Goal: Task Accomplishment & Management: Manage account settings

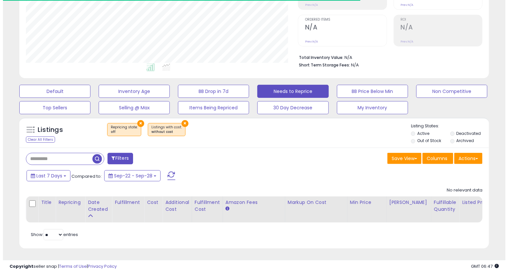
scroll to position [127, 0]
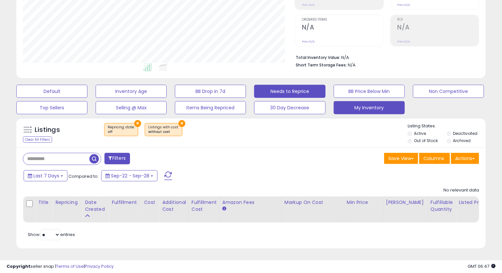
click at [380, 101] on button "My Inventory" at bounding box center [369, 107] width 71 height 13
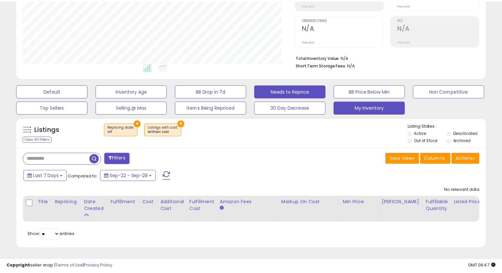
scroll to position [134, 275]
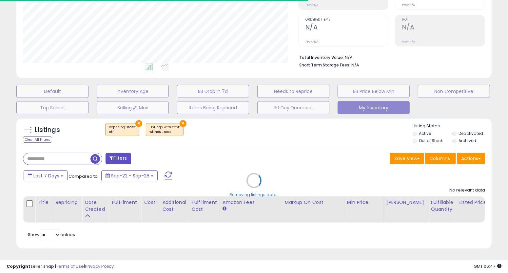
select select "**"
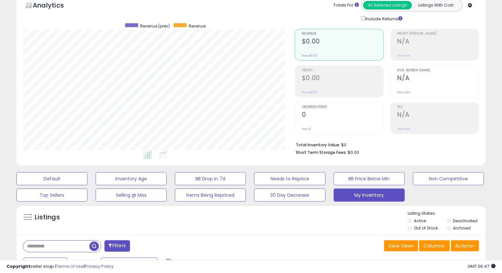
scroll to position [0, 0]
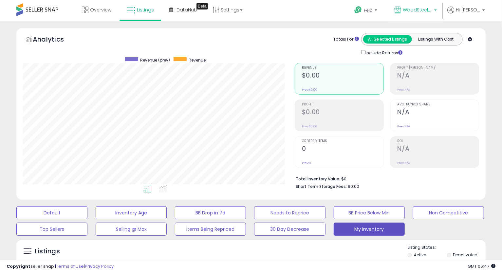
click at [423, 12] on span "WoodSteelTools" at bounding box center [417, 10] width 29 height 7
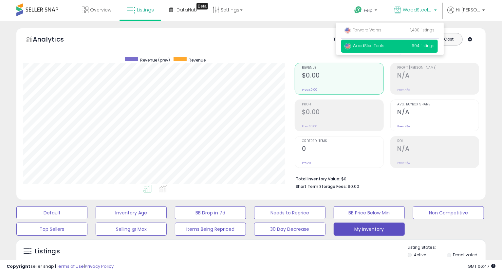
click at [366, 47] on span "WoodSteelTools" at bounding box center [365, 46] width 40 height 6
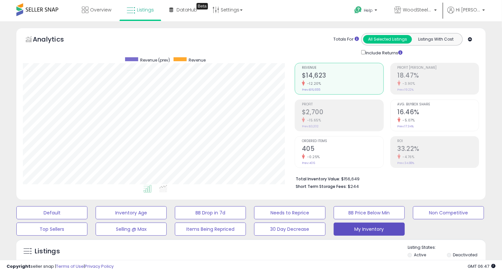
scroll to position [134, 272]
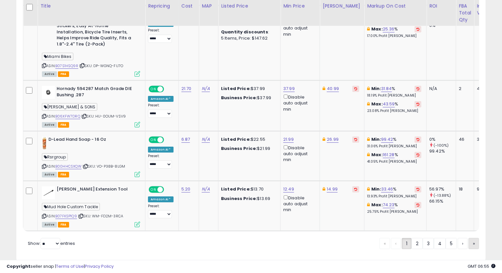
click at [471, 238] on link "»" at bounding box center [474, 243] width 10 height 11
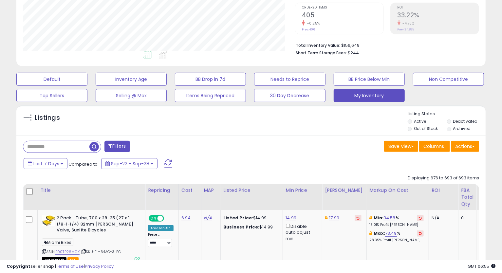
scroll to position [1056, 0]
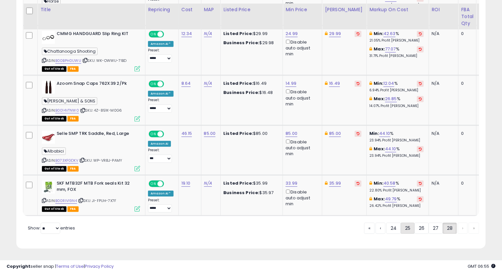
click at [410, 228] on link "25" at bounding box center [408, 228] width 14 height 11
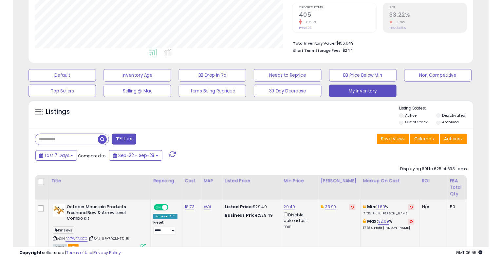
scroll to position [206, 0]
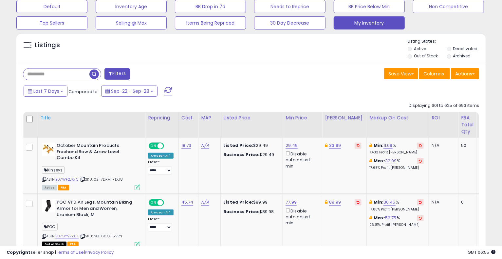
click at [44, 116] on div "Title" at bounding box center [91, 117] width 102 height 7
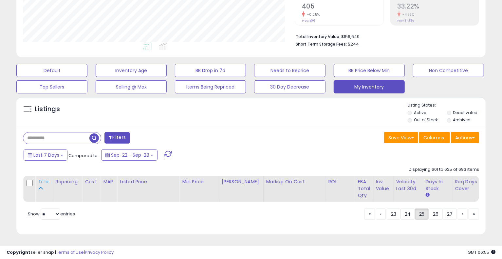
scroll to position [148, 0]
click at [39, 179] on div "Title" at bounding box center [44, 181] width 12 height 7
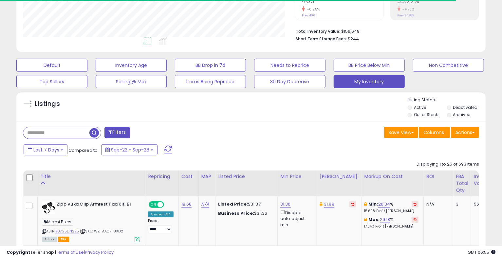
scroll to position [206, 0]
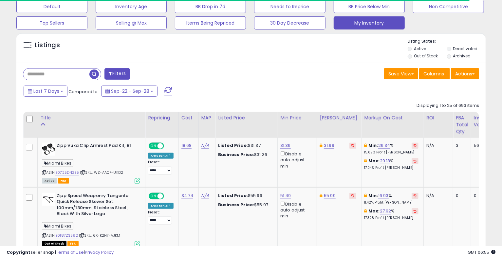
click at [41, 117] on div "Title" at bounding box center [91, 117] width 102 height 7
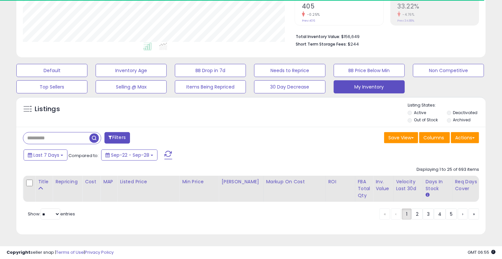
click at [44, 118] on div "Listings" at bounding box center [250, 113] width 469 height 22
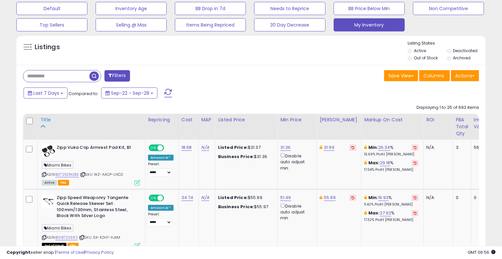
click at [44, 119] on div "Title" at bounding box center [91, 119] width 102 height 7
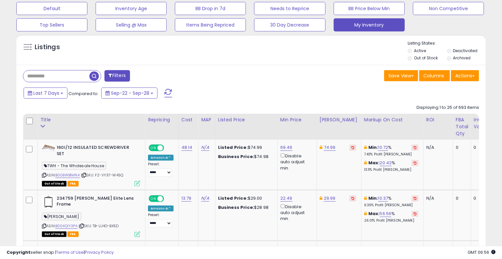
scroll to position [1476, 0]
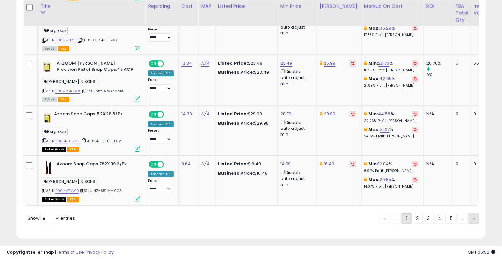
click at [472, 216] on link "»" at bounding box center [474, 218] width 10 height 11
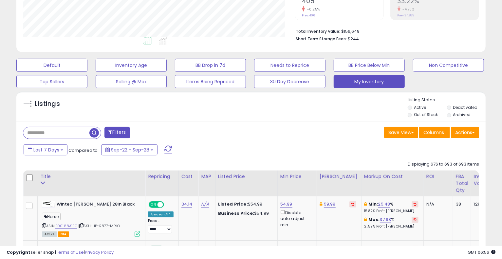
scroll to position [1058, 0]
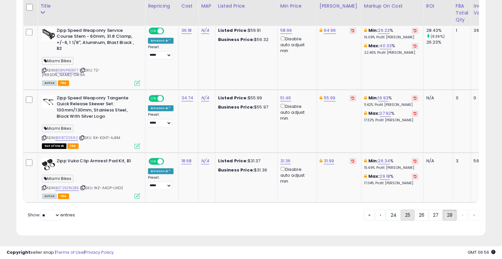
click at [407, 214] on link "25" at bounding box center [408, 214] width 14 height 11
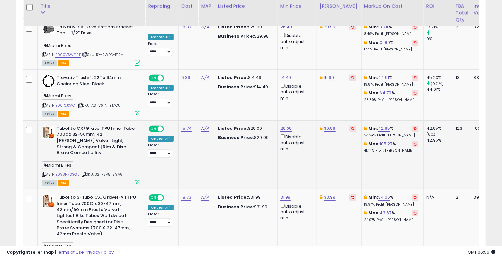
scroll to position [1523, 0]
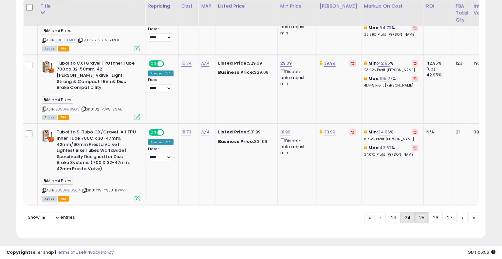
click at [407, 212] on link "24" at bounding box center [408, 217] width 14 height 11
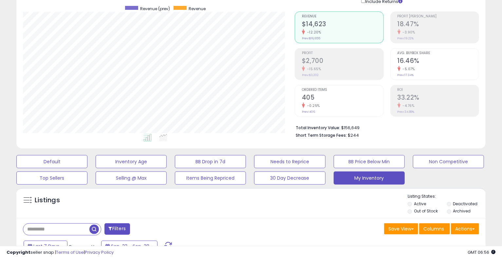
scroll to position [1429, 0]
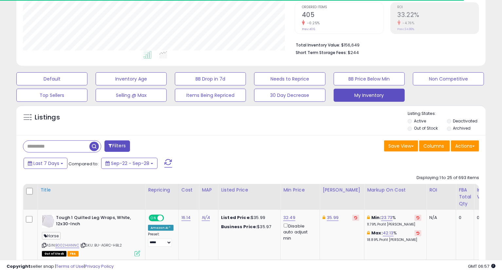
scroll to position [134, 272]
click at [44, 192] on div "Title" at bounding box center [91, 190] width 102 height 7
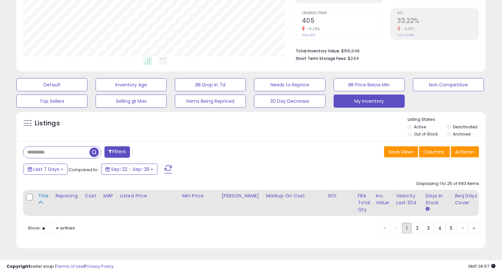
scroll to position [134, 0]
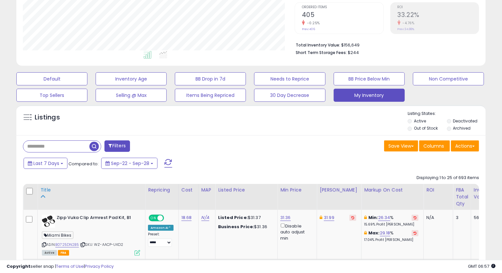
click at [43, 192] on div "Title" at bounding box center [91, 190] width 102 height 7
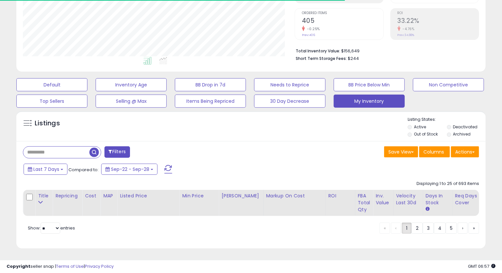
click at [493, 107] on div "**********" at bounding box center [251, 78] width 496 height 357
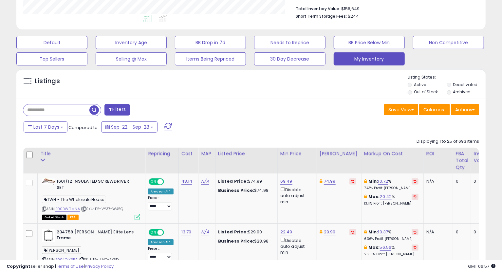
scroll to position [1462, 0]
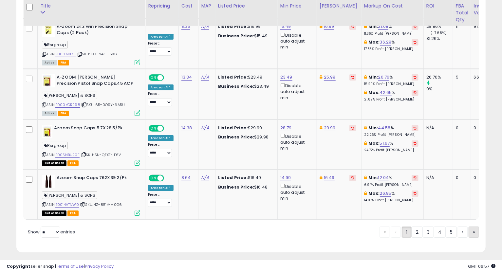
click at [469, 229] on link "»" at bounding box center [474, 232] width 10 height 11
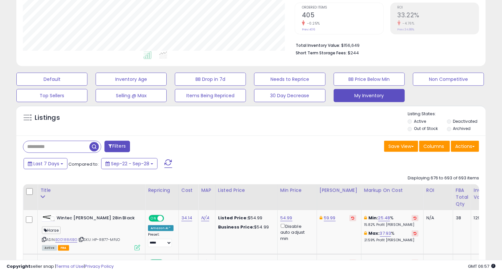
scroll to position [1044, 0]
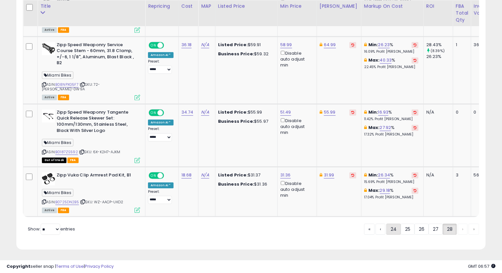
click at [393, 228] on link "24" at bounding box center [393, 229] width 14 height 11
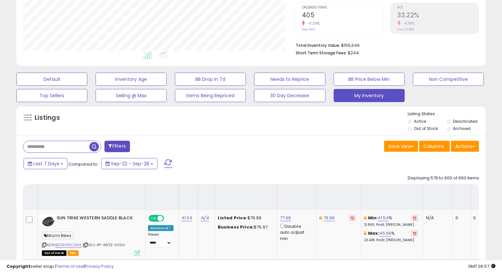
scroll to position [1415, 0]
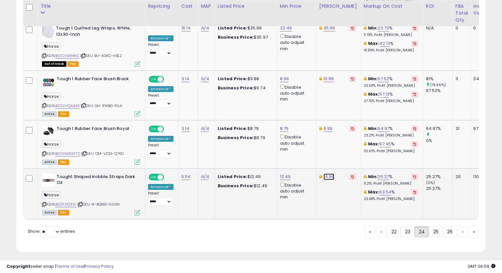
click at [328, 174] on link "14.99" at bounding box center [329, 177] width 11 height 7
type input "*****"
click button "submit" at bounding box center [345, 145] width 11 height 10
click at [324, 171] on td "13.99" at bounding box center [338, 193] width 45 height 51
click at [324, 174] on link "13.99" at bounding box center [329, 177] width 10 height 7
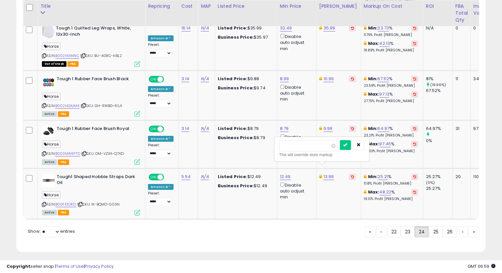
click at [286, 149] on input "*****" at bounding box center [308, 145] width 58 height 11
type input "*****"
click button "submit" at bounding box center [345, 145] width 11 height 10
click at [287, 174] on link "12.49" at bounding box center [285, 177] width 11 height 7
click at [247, 147] on input "*****" at bounding box center [264, 145] width 58 height 11
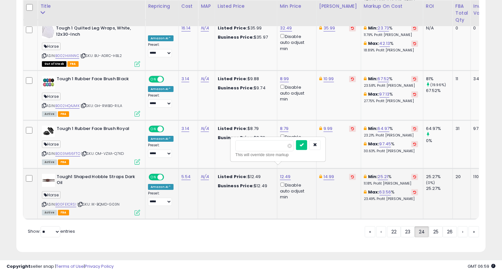
type input "*****"
click button "submit" at bounding box center [301, 145] width 11 height 10
click at [433, 231] on link "25" at bounding box center [436, 231] width 14 height 11
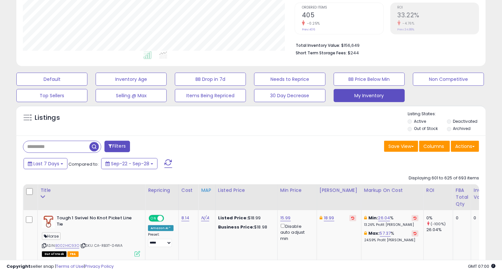
scroll to position [206, 0]
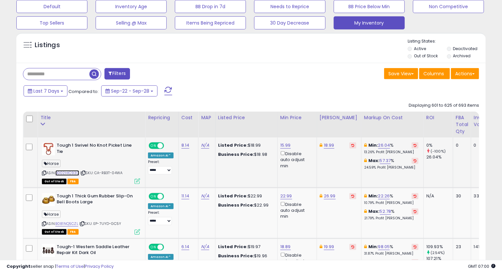
click at [73, 175] on link "B002HIC93O" at bounding box center [67, 173] width 24 height 6
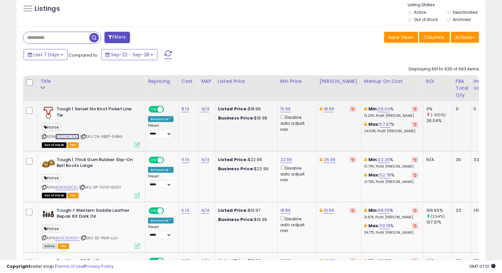
scroll to position [279, 0]
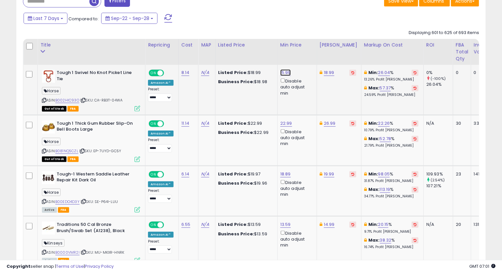
click at [282, 71] on link "15.99" at bounding box center [285, 72] width 10 height 7
click at [244, 50] on input "*****" at bounding box center [264, 50] width 58 height 11
type input "*****"
click button "submit" at bounding box center [301, 50] width 11 height 10
click at [325, 74] on link "18.99" at bounding box center [329, 72] width 10 height 7
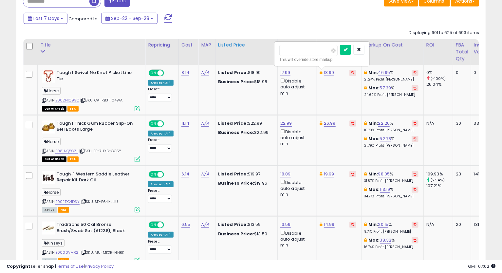
drag, startPoint x: 301, startPoint y: 53, endPoint x: 259, endPoint y: 55, distance: 42.3
click at [274, 52] on div "***** This will override store markup" at bounding box center [322, 53] width 96 height 25
type input "*****"
click button "submit" at bounding box center [345, 50] width 11 height 10
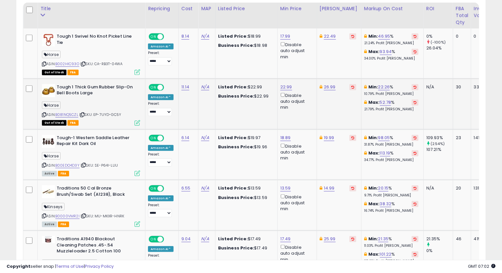
scroll to position [352, 0]
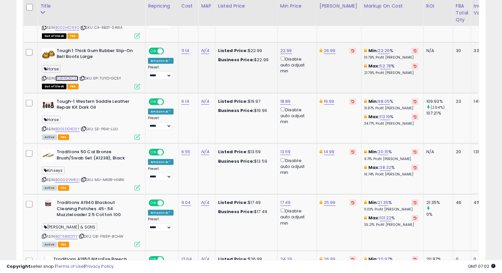
click at [67, 80] on link "B081NQ5CZL" at bounding box center [66, 79] width 23 height 6
click at [45, 77] on icon at bounding box center [44, 79] width 4 height 4
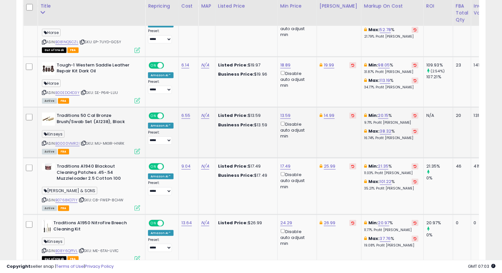
scroll to position [424, 0]
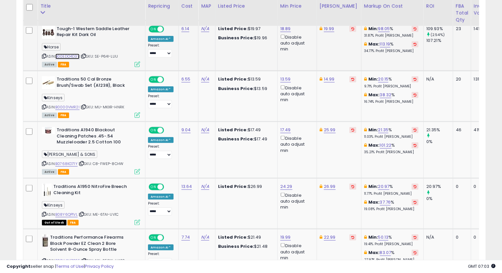
click at [68, 57] on link "B00EDO4D3Y" at bounding box center [67, 57] width 24 height 6
drag, startPoint x: 42, startPoint y: 56, endPoint x: 26, endPoint y: 66, distance: 18.5
click at [42, 57] on icon at bounding box center [44, 56] width 4 height 4
click at [324, 28] on link "19.99" at bounding box center [329, 29] width 10 height 7
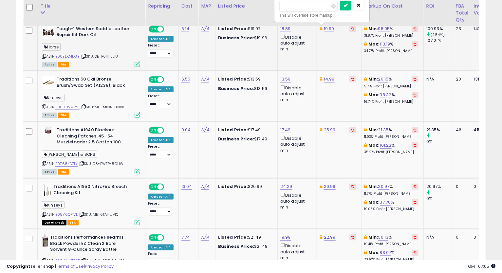
drag, startPoint x: 288, startPoint y: 7, endPoint x: 283, endPoint y: 7, distance: 4.6
click at [283, 7] on input "*****" at bounding box center [308, 6] width 58 height 11
type input "*****"
click button "submit" at bounding box center [345, 6] width 11 height 10
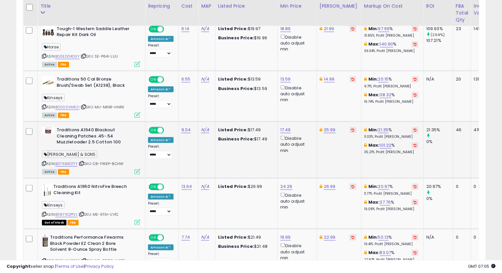
scroll to position [461, 0]
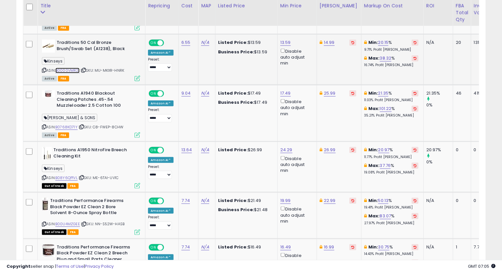
click at [72, 69] on link "B0000VMR2I" at bounding box center [67, 71] width 24 height 6
click at [44, 68] on icon at bounding box center [44, 70] width 4 height 4
click at [283, 44] on link "13.59" at bounding box center [285, 42] width 10 height 7
drag, startPoint x: 255, startPoint y: 21, endPoint x: 212, endPoint y: 43, distance: 48.5
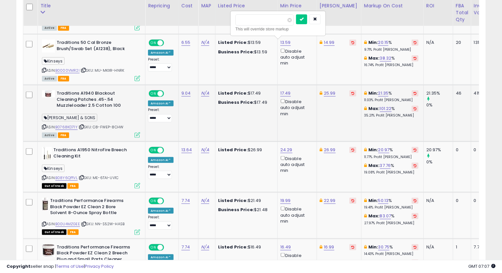
type input "*****"
click button "submit" at bounding box center [301, 19] width 11 height 10
click at [328, 42] on link "14.99" at bounding box center [329, 42] width 11 height 7
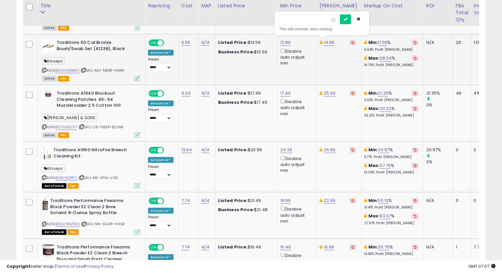
type input "*****"
click button "submit" at bounding box center [345, 19] width 11 height 10
click at [43, 69] on icon at bounding box center [44, 70] width 4 height 4
drag, startPoint x: 186, startPoint y: 114, endPoint x: 188, endPoint y: 118, distance: 5.0
click at [186, 114] on td "9.04" at bounding box center [188, 113] width 20 height 57
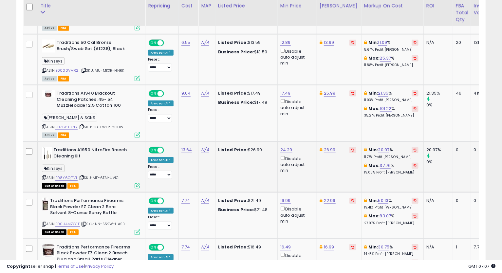
scroll to position [497, 0]
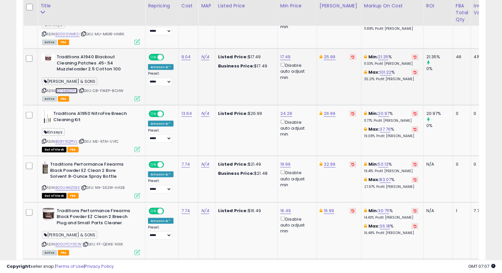
click at [72, 92] on link "B0768KD71Y" at bounding box center [66, 91] width 22 height 6
click at [43, 89] on icon at bounding box center [44, 91] width 4 height 4
click at [45, 90] on icon at bounding box center [44, 91] width 4 height 4
click at [44, 90] on icon at bounding box center [44, 91] width 4 height 4
click at [191, 87] on td "9.04" at bounding box center [188, 77] width 20 height 57
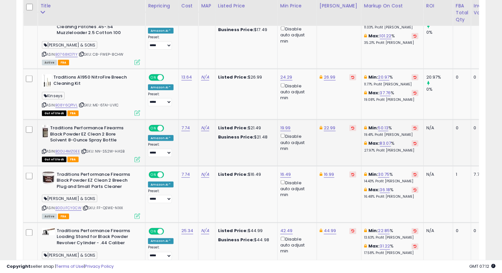
scroll to position [570, 0]
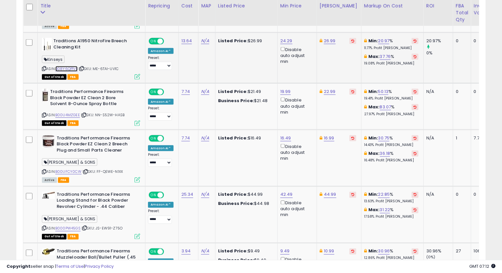
click at [70, 66] on link "B08Y6QP1VL" at bounding box center [66, 69] width 22 height 6
click at [289, 42] on link "24.29" at bounding box center [286, 41] width 12 height 7
click at [248, 19] on input "*****" at bounding box center [265, 18] width 58 height 11
type input "*****"
click button "submit" at bounding box center [302, 18] width 11 height 10
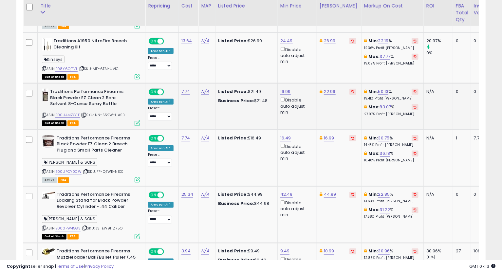
scroll to position [607, 0]
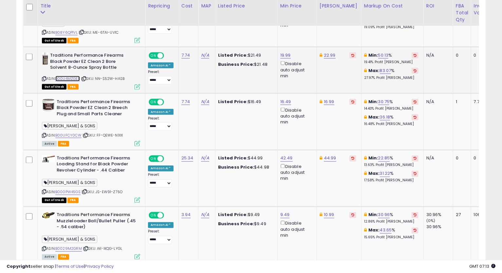
click at [70, 78] on link "B00U4MZGEE" at bounding box center [67, 79] width 25 height 6
click at [326, 56] on link "22.99" at bounding box center [330, 55] width 12 height 7
click at [288, 32] on input "*****" at bounding box center [309, 32] width 58 height 11
type input "*****"
click button "submit" at bounding box center [345, 32] width 11 height 10
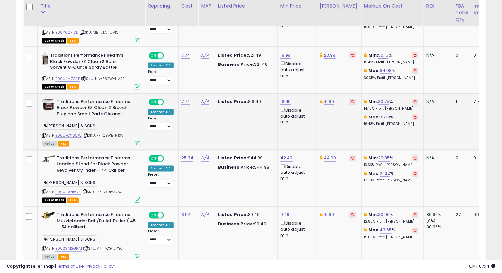
scroll to position [643, 0]
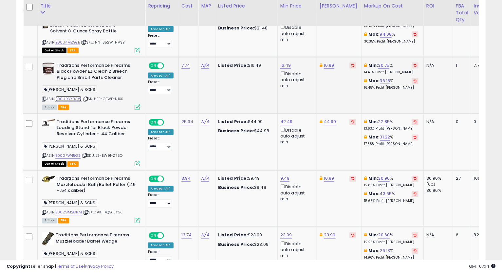
click at [68, 98] on link "B00UFCY0CW" at bounding box center [68, 99] width 26 height 6
click at [45, 97] on icon at bounding box center [44, 99] width 4 height 4
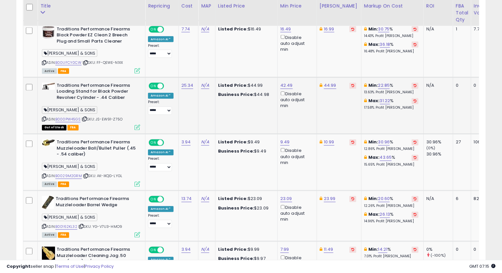
scroll to position [716, 0]
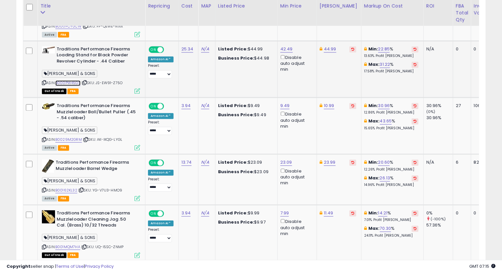
click at [75, 83] on link "B000PW45GS" at bounding box center [67, 84] width 25 height 6
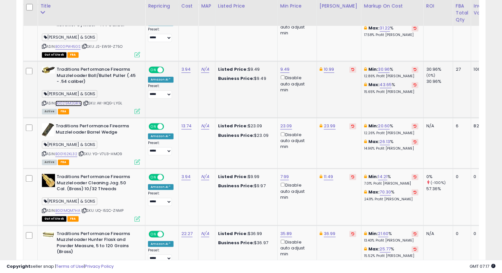
click at [69, 102] on link "B0029M2GRM" at bounding box center [68, 104] width 27 height 6
click at [282, 68] on link "9.49" at bounding box center [284, 69] width 9 height 7
type input "****"
click button "submit" at bounding box center [300, 46] width 11 height 10
click at [44, 103] on icon at bounding box center [44, 104] width 4 height 4
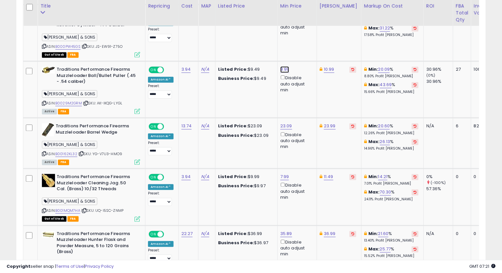
click at [284, 70] on link "8.99" at bounding box center [284, 69] width 9 height 7
type input "****"
click button "submit" at bounding box center [300, 46] width 11 height 10
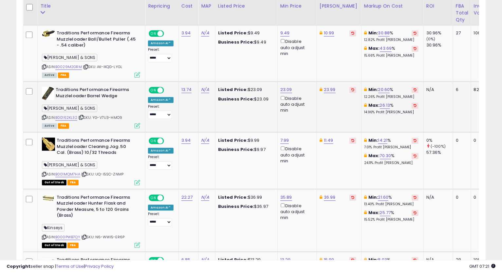
scroll to position [825, 0]
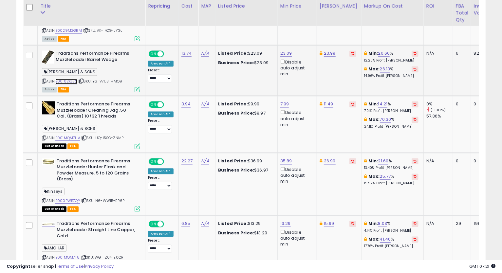
click at [70, 81] on link "B00162KL32" at bounding box center [66, 82] width 22 height 6
click at [44, 79] on icon at bounding box center [44, 81] width 4 height 4
click at [285, 50] on link "23.09" at bounding box center [286, 53] width 12 height 7
drag, startPoint x: 283, startPoint y: 33, endPoint x: 172, endPoint y: 36, distance: 110.7
click at [174, 34] on tbody "Tough 1 Swivel No Knot Picket Line Tie Horse ASIN: B002HIC93O | SKU: CA-RB3T-04…" at bounding box center [324, 211] width 603 height 1384
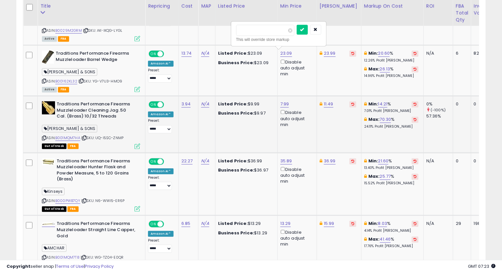
type input "*****"
click button "submit" at bounding box center [302, 30] width 11 height 10
click at [45, 81] on icon at bounding box center [44, 81] width 4 height 4
click at [180, 131] on td "3.94" at bounding box center [188, 124] width 20 height 57
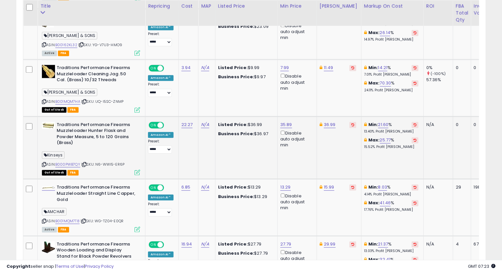
scroll to position [898, 0]
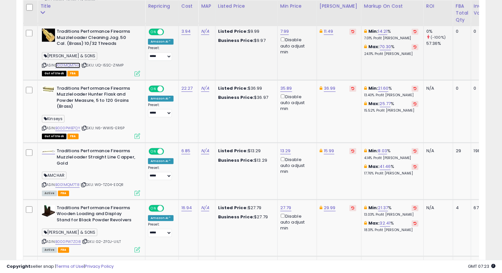
click at [63, 63] on link "B001MQM7HA" at bounding box center [67, 66] width 25 height 6
click at [330, 28] on link "11.49" at bounding box center [328, 31] width 9 height 7
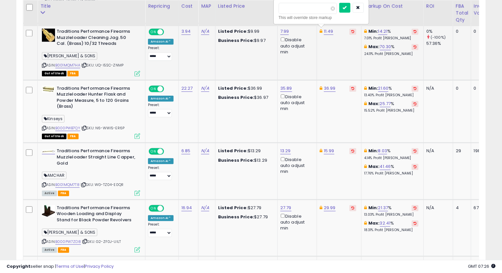
click at [287, 11] on input "*****" at bounding box center [308, 8] width 58 height 11
type input "*****"
click button "submit" at bounding box center [344, 8] width 11 height 10
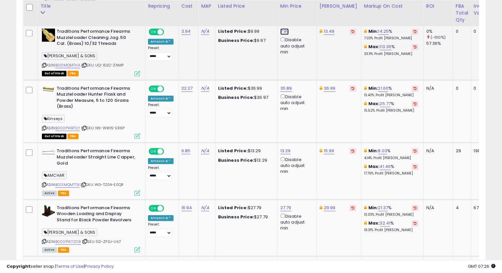
click at [284, 28] on link "7.99" at bounding box center [284, 31] width 9 height 7
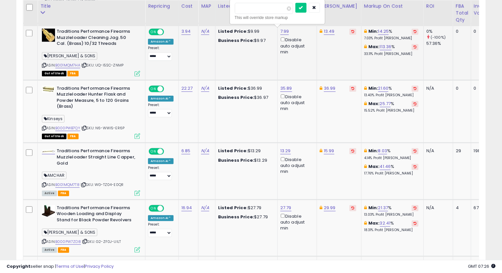
click at [239, 10] on input "****" at bounding box center [264, 8] width 58 height 11
type input "****"
click button "submit" at bounding box center [300, 8] width 11 height 10
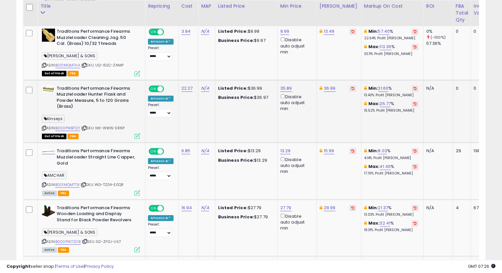
scroll to position [934, 0]
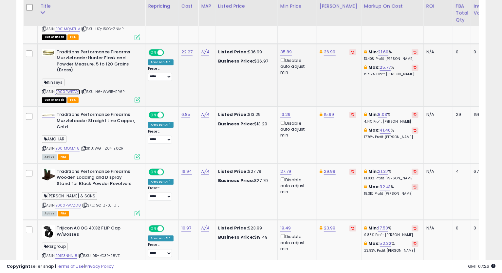
click at [61, 90] on link "B000PWB7QY" at bounding box center [67, 92] width 25 height 6
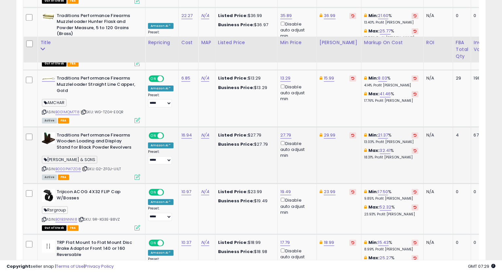
scroll to position [1007, 0]
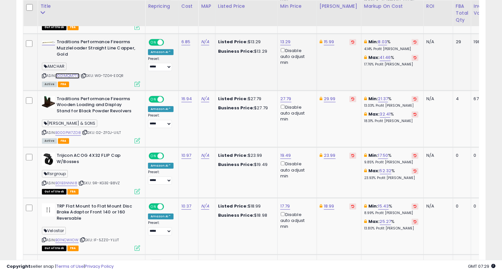
click at [65, 74] on link "B001MQM7T8" at bounding box center [67, 76] width 24 height 6
click at [45, 74] on icon at bounding box center [44, 76] width 4 height 4
click at [42, 75] on icon at bounding box center [44, 76] width 4 height 4
click at [43, 74] on icon at bounding box center [44, 76] width 4 height 4
click at [430, 133] on td "N/A" at bounding box center [437, 118] width 29 height 57
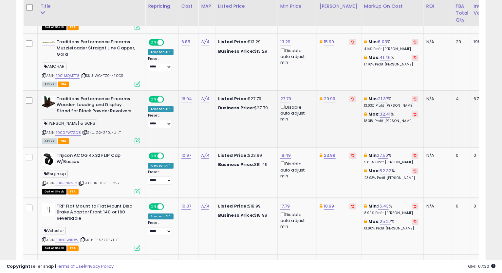
scroll to position [1043, 0]
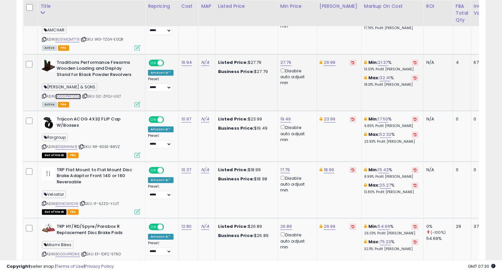
click at [71, 94] on link "B000PW7ZD8" at bounding box center [68, 97] width 26 height 6
click at [43, 95] on icon at bounding box center [44, 96] width 4 height 4
click at [281, 59] on link "27.79" at bounding box center [285, 62] width 11 height 7
drag, startPoint x: 259, startPoint y: 39, endPoint x: 210, endPoint y: 39, distance: 49.5
click at [242, 40] on input "*****" at bounding box center [265, 38] width 58 height 11
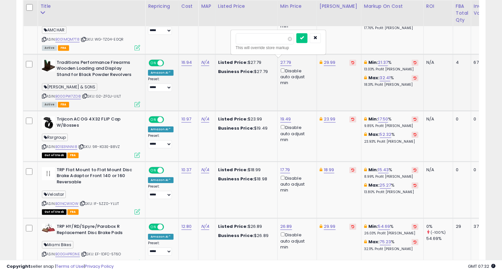
click at [257, 40] on input "*****" at bounding box center [265, 38] width 58 height 11
drag, startPoint x: 265, startPoint y: 39, endPoint x: 217, endPoint y: 38, distance: 48.5
type input "*****"
click button "submit" at bounding box center [301, 38] width 11 height 10
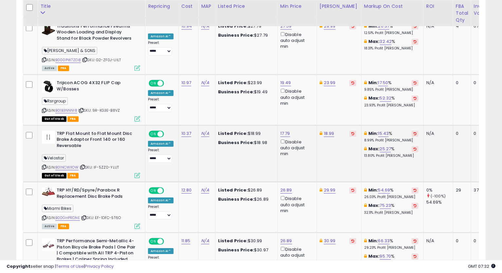
scroll to position [1116, 0]
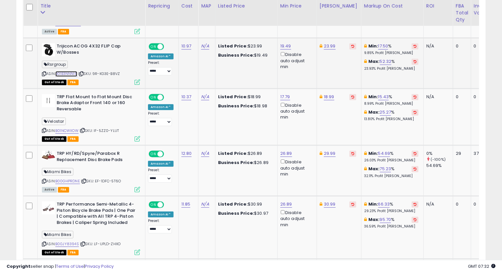
click at [66, 74] on link "B01B3NNNI8" at bounding box center [66, 74] width 22 height 6
click at [317, 186] on td "29.99" at bounding box center [339, 170] width 45 height 51
click at [323, 41] on td "23.99" at bounding box center [339, 63] width 45 height 51
click at [324, 45] on link "23.99" at bounding box center [330, 46] width 12 height 7
click at [288, 25] on input "*****" at bounding box center [309, 22] width 58 height 11
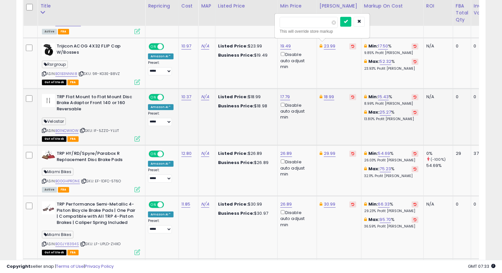
type input "*****"
click button "submit" at bounding box center [345, 22] width 11 height 10
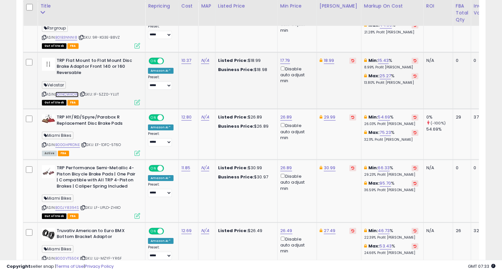
click at [76, 92] on link "B01NCWIIOW" at bounding box center [66, 95] width 23 height 6
click at [281, 57] on link "17.79" at bounding box center [285, 60] width 10 height 7
type input "*****"
click button "submit" at bounding box center [301, 36] width 11 height 10
click at [281, 60] on link "17.89" at bounding box center [285, 60] width 10 height 7
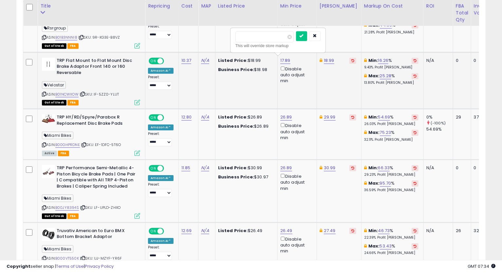
type input "****"
click button "submit" at bounding box center [301, 36] width 11 height 10
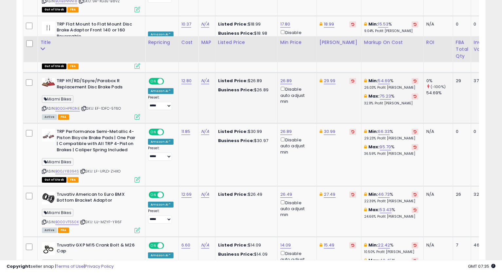
scroll to position [1225, 0]
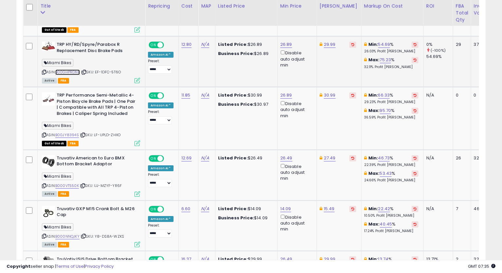
click at [67, 71] on link "B00GHPRDNE" at bounding box center [67, 72] width 25 height 6
click at [45, 70] on icon at bounding box center [44, 72] width 4 height 4
click at [283, 45] on link "26.89" at bounding box center [286, 44] width 12 height 7
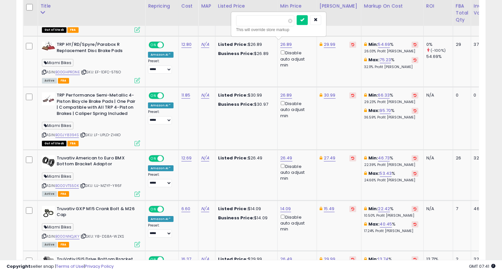
drag, startPoint x: 262, startPoint y: 20, endPoint x: 185, endPoint y: 26, distance: 76.9
type input "*****"
click button "submit" at bounding box center [302, 20] width 11 height 10
click at [327, 41] on link "29.99" at bounding box center [330, 44] width 12 height 7
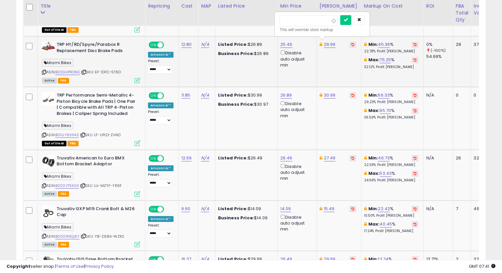
type input "*****"
click button "submit" at bounding box center [345, 20] width 11 height 10
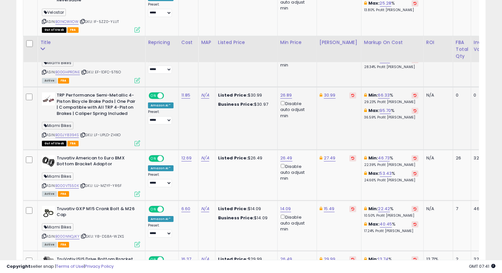
scroll to position [1262, 0]
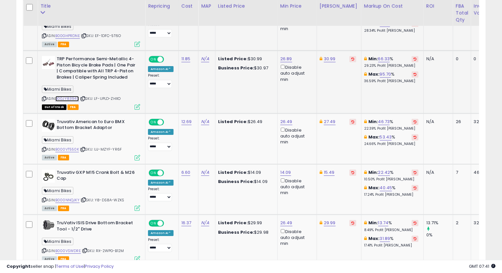
click at [73, 96] on link "B00JY8394S" at bounding box center [67, 99] width 24 height 6
click at [328, 59] on link "30.99" at bounding box center [330, 59] width 12 height 7
type input "*****"
click button "submit" at bounding box center [345, 34] width 11 height 10
click at [286, 57] on link "26.89" at bounding box center [286, 59] width 12 height 7
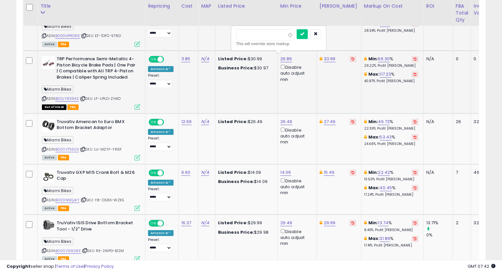
type input "*****"
click button "submit" at bounding box center [302, 34] width 11 height 10
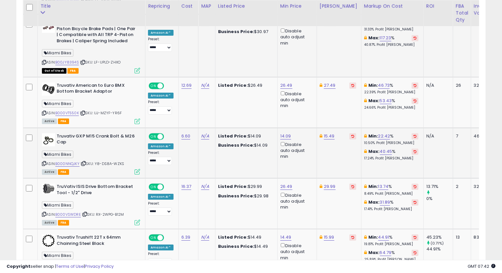
scroll to position [1334, 0]
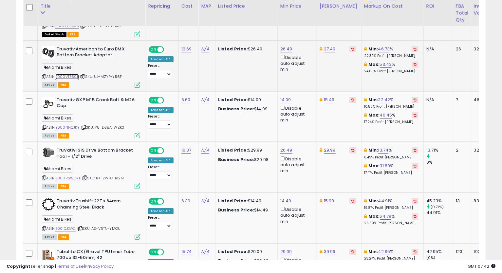
click at [74, 76] on link "B000VT550K" at bounding box center [67, 77] width 24 height 6
click at [45, 75] on icon at bounding box center [44, 77] width 4 height 4
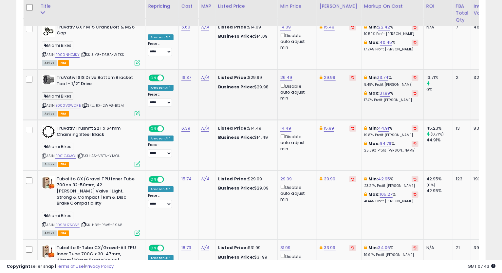
scroll to position [1371, 0]
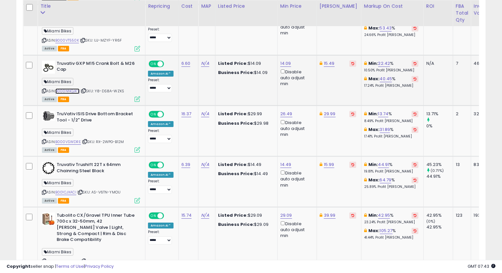
click at [68, 90] on link "B000NNQJKY" at bounding box center [67, 91] width 24 height 6
click at [42, 90] on icon at bounding box center [44, 91] width 4 height 4
click at [281, 62] on link "14.09" at bounding box center [285, 63] width 11 height 7
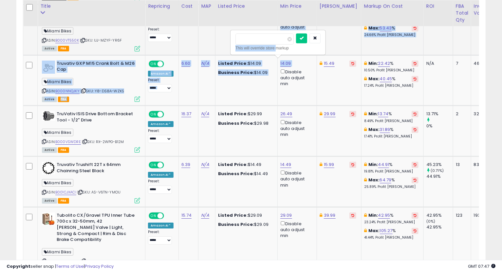
drag, startPoint x: 273, startPoint y: 45, endPoint x: 216, endPoint y: 41, distance: 57.8
click at [264, 41] on input "*****" at bounding box center [264, 38] width 58 height 11
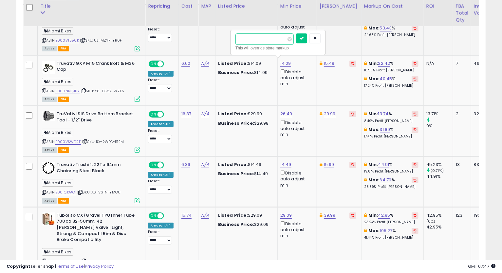
drag, startPoint x: 242, startPoint y: 39, endPoint x: 229, endPoint y: 39, distance: 13.1
paste input "number"
type input "*****"
click button "submit" at bounding box center [301, 38] width 11 height 10
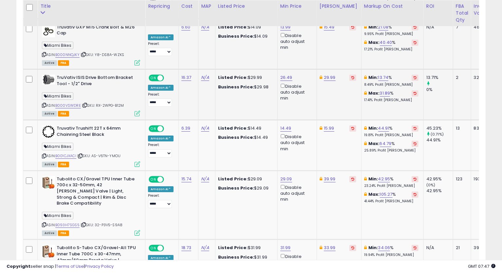
scroll to position [1444, 0]
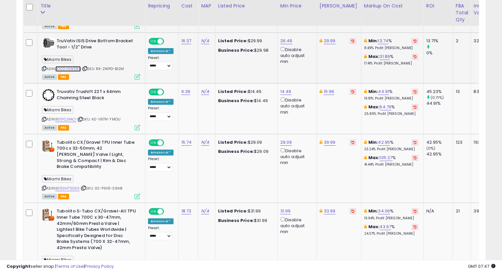
click at [66, 67] on link "B000VSWDRE" at bounding box center [68, 69] width 26 height 6
click at [43, 67] on icon at bounding box center [44, 69] width 4 height 4
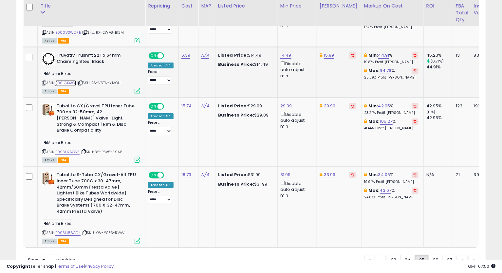
click at [68, 80] on link "B001CJXACI" at bounding box center [65, 83] width 21 height 6
